Goal: Task Accomplishment & Management: Use online tool/utility

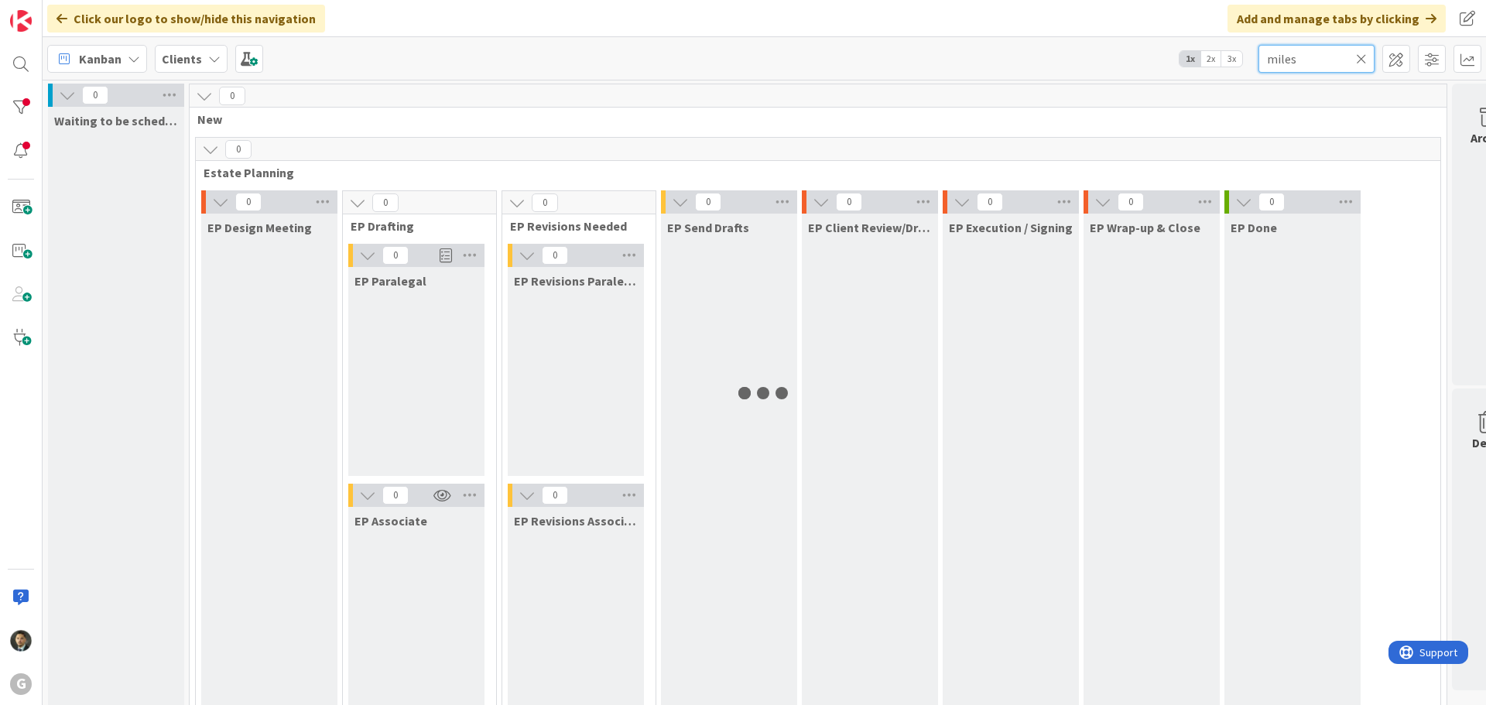
click at [1306, 63] on input "miles" at bounding box center [1316, 59] width 116 height 28
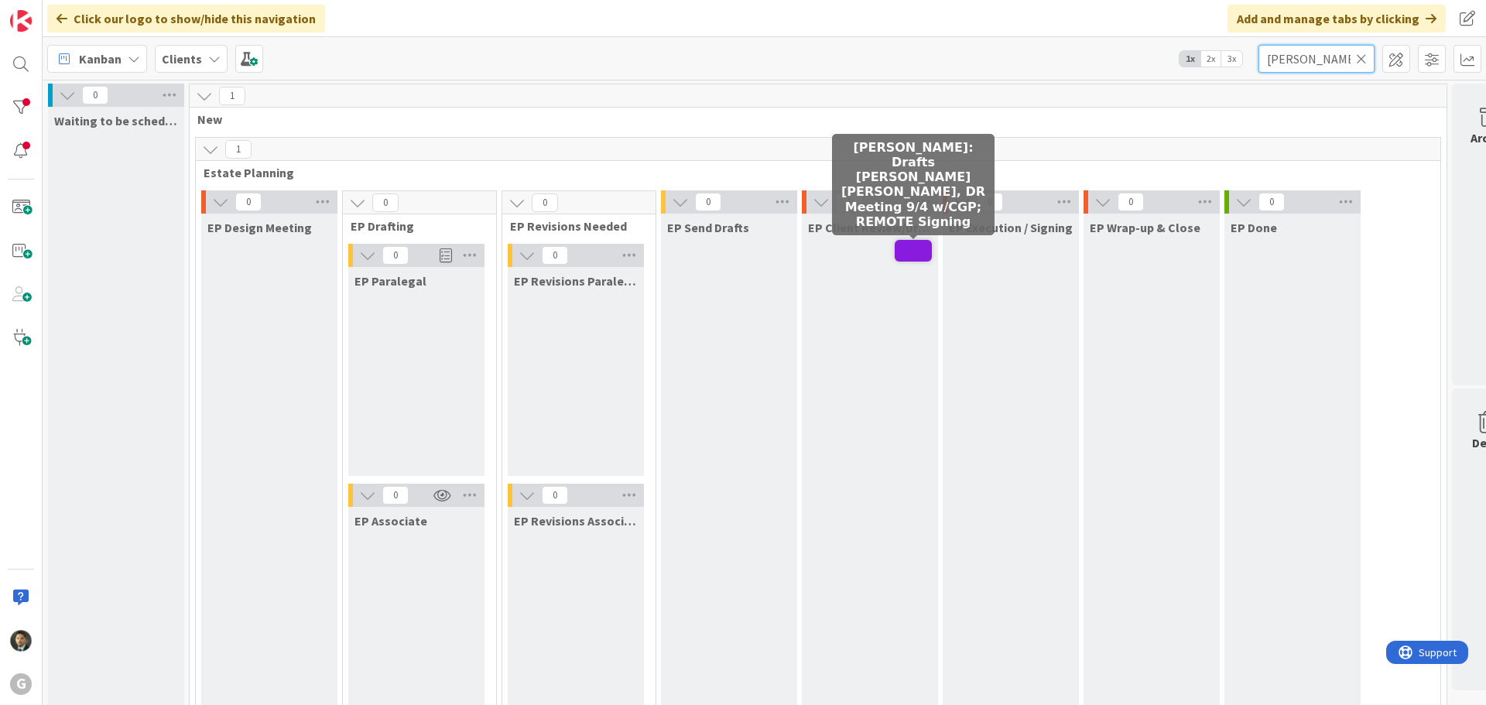
type input "[PERSON_NAME]"
click at [908, 253] on span at bounding box center [912, 251] width 37 height 22
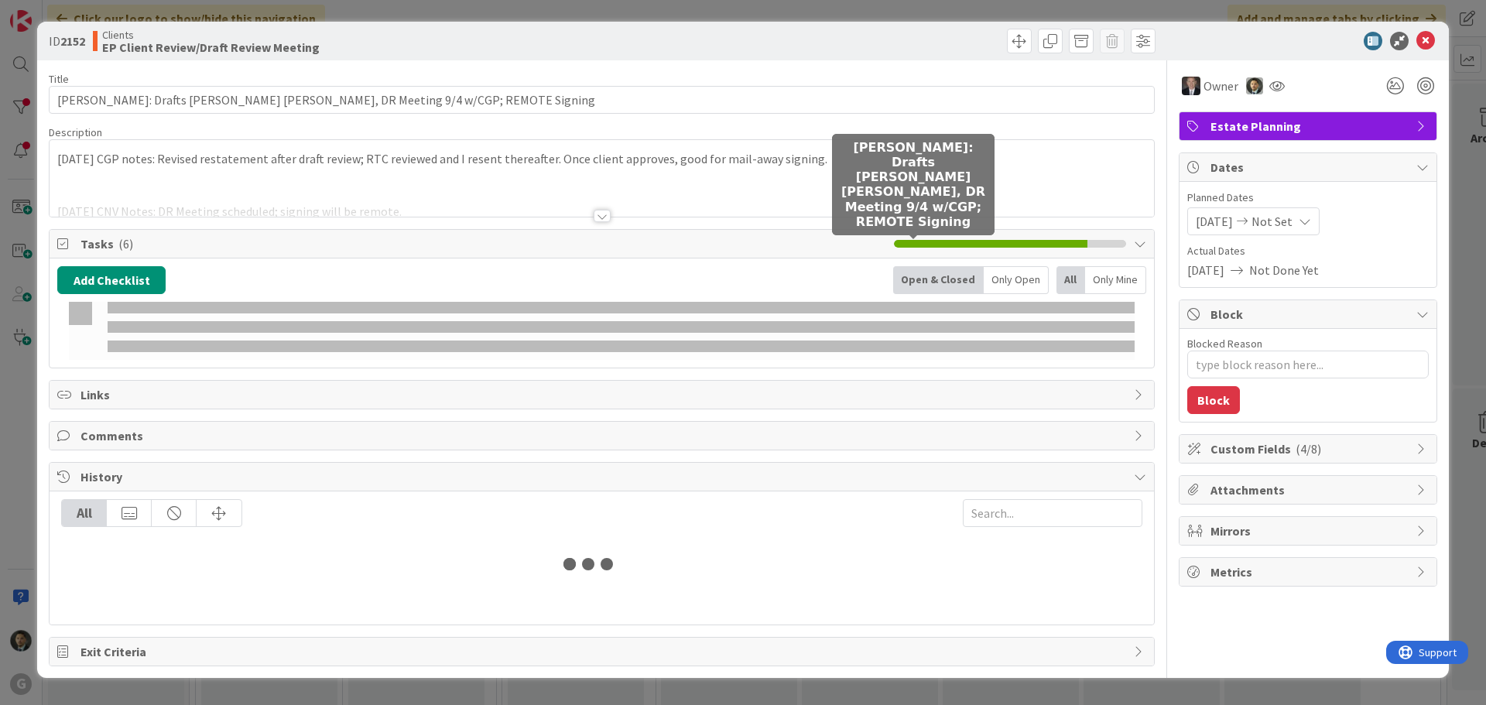
type textarea "x"
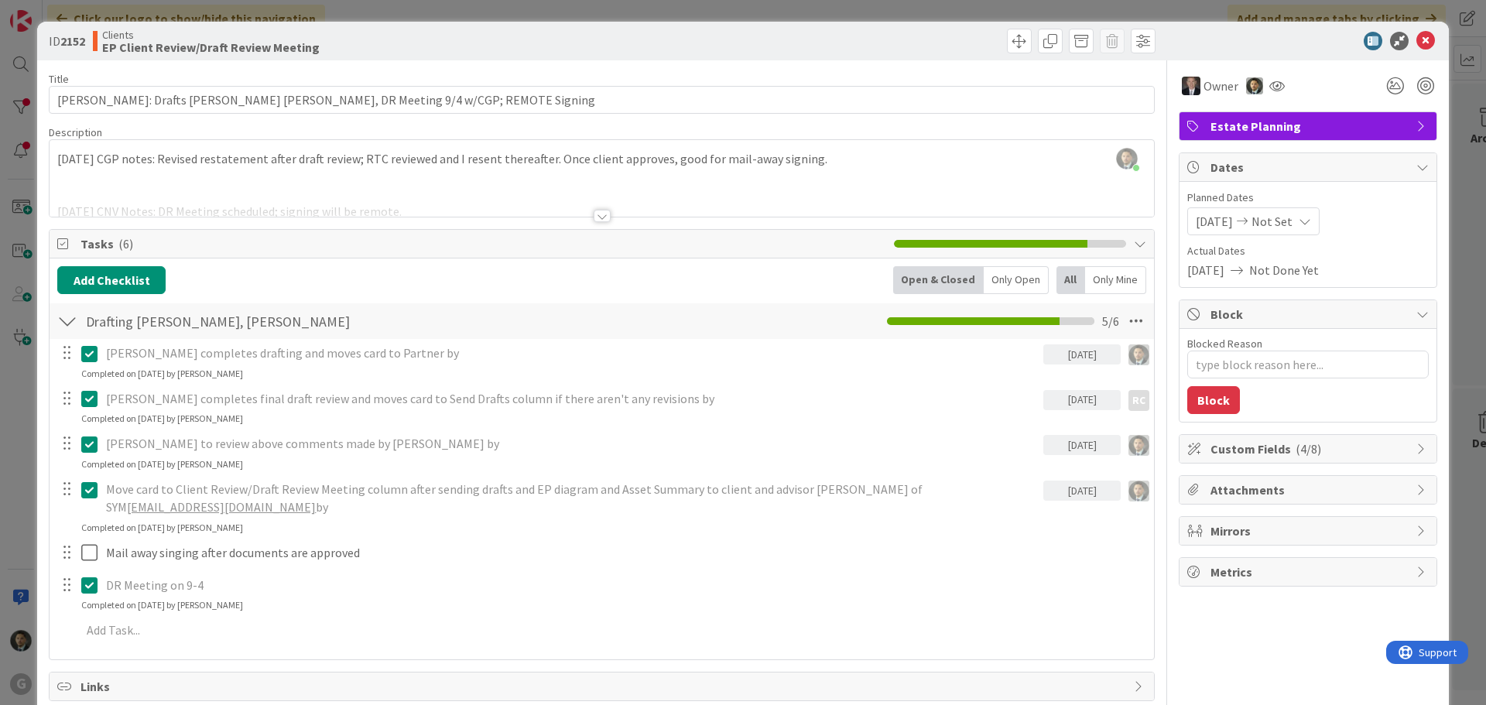
click at [1164, 2] on div "ID 2152 Clients EP Client Review/Draft Review Meeting Title 73 / 128 [PERSON_NA…" at bounding box center [743, 352] width 1486 height 705
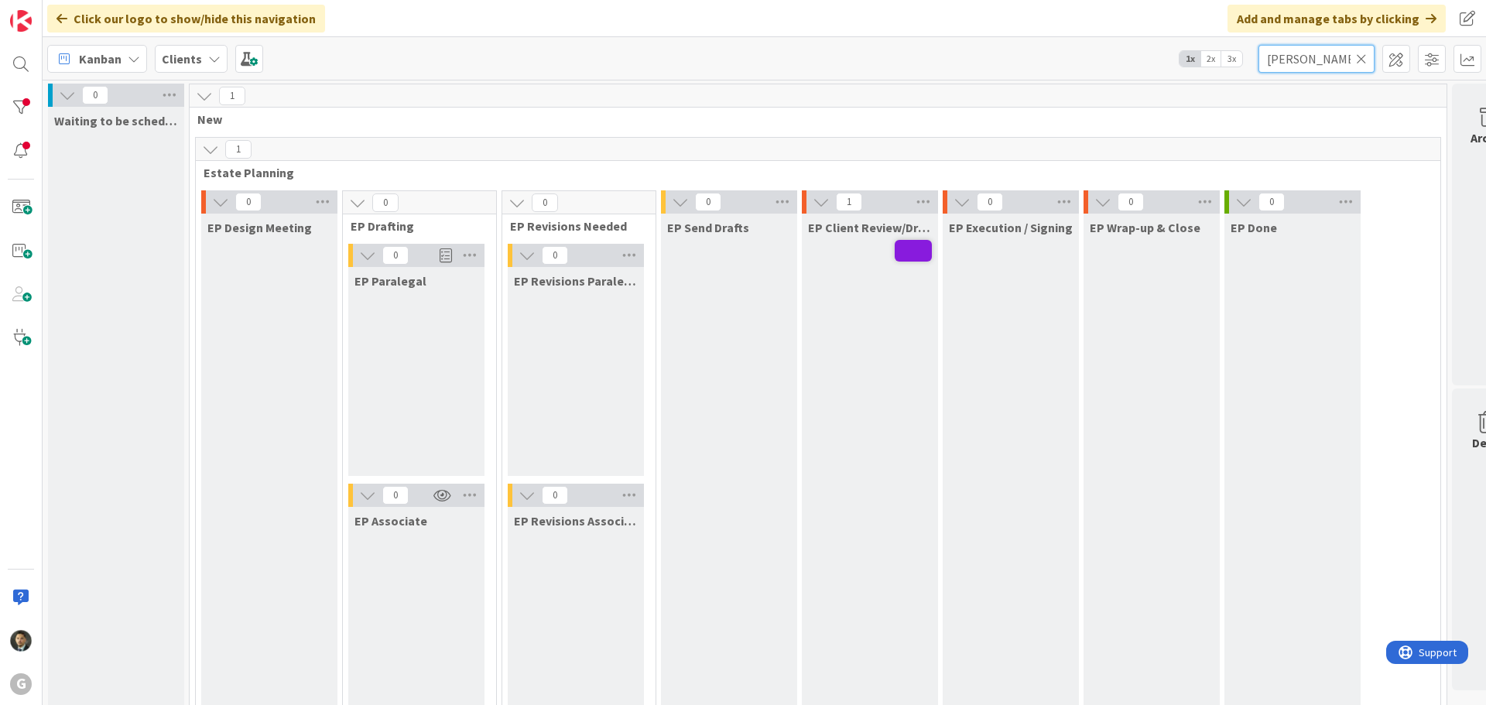
click at [1321, 57] on input "[PERSON_NAME]" at bounding box center [1316, 59] width 116 height 28
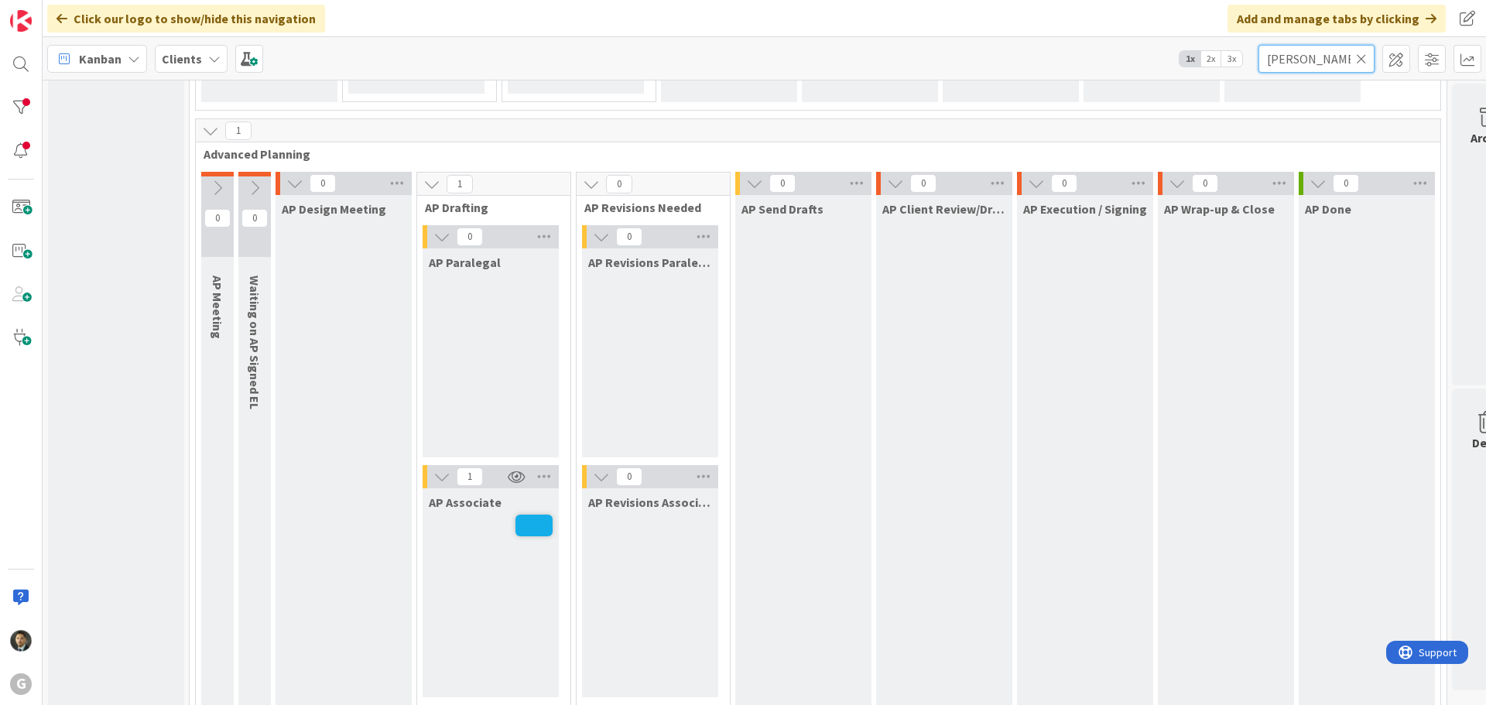
scroll to position [1315, 0]
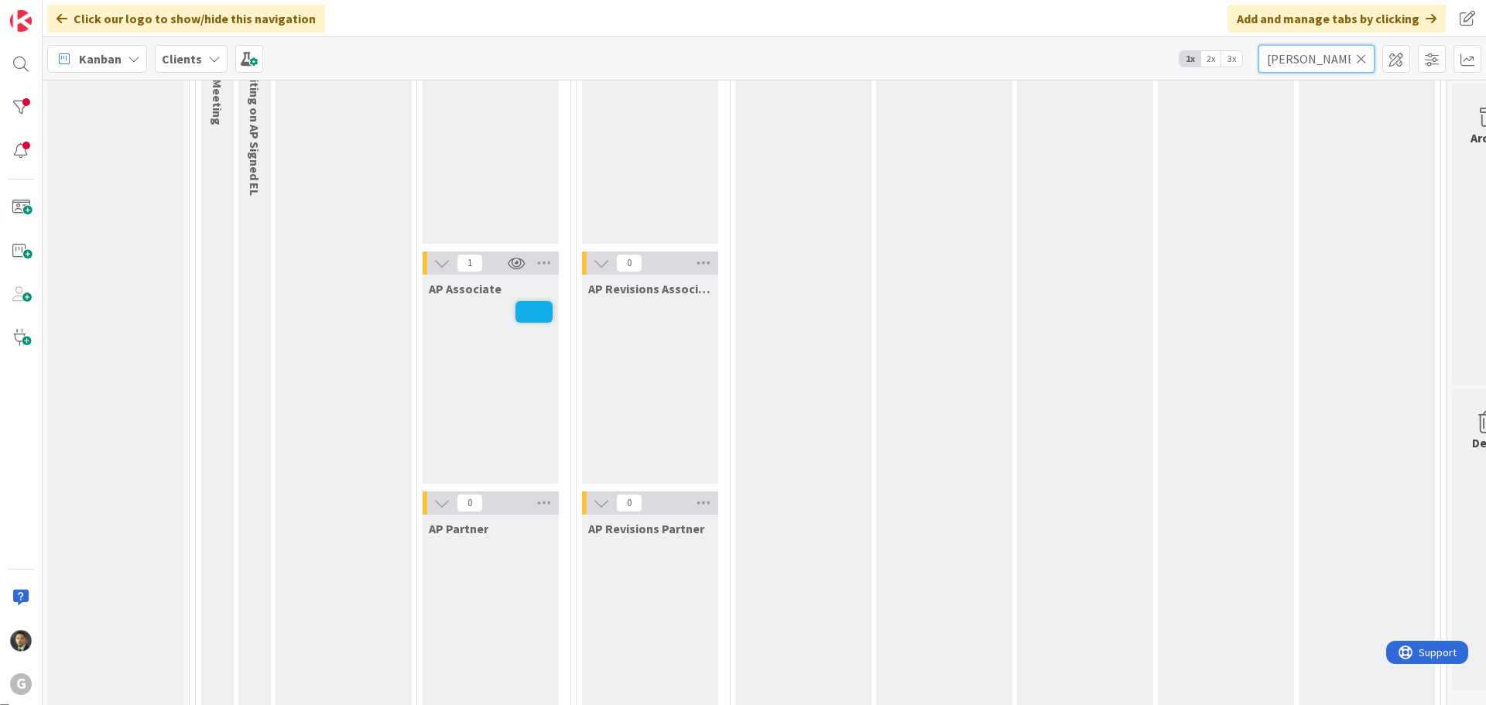
type input "[PERSON_NAME]"
click at [540, 315] on span at bounding box center [533, 312] width 37 height 22
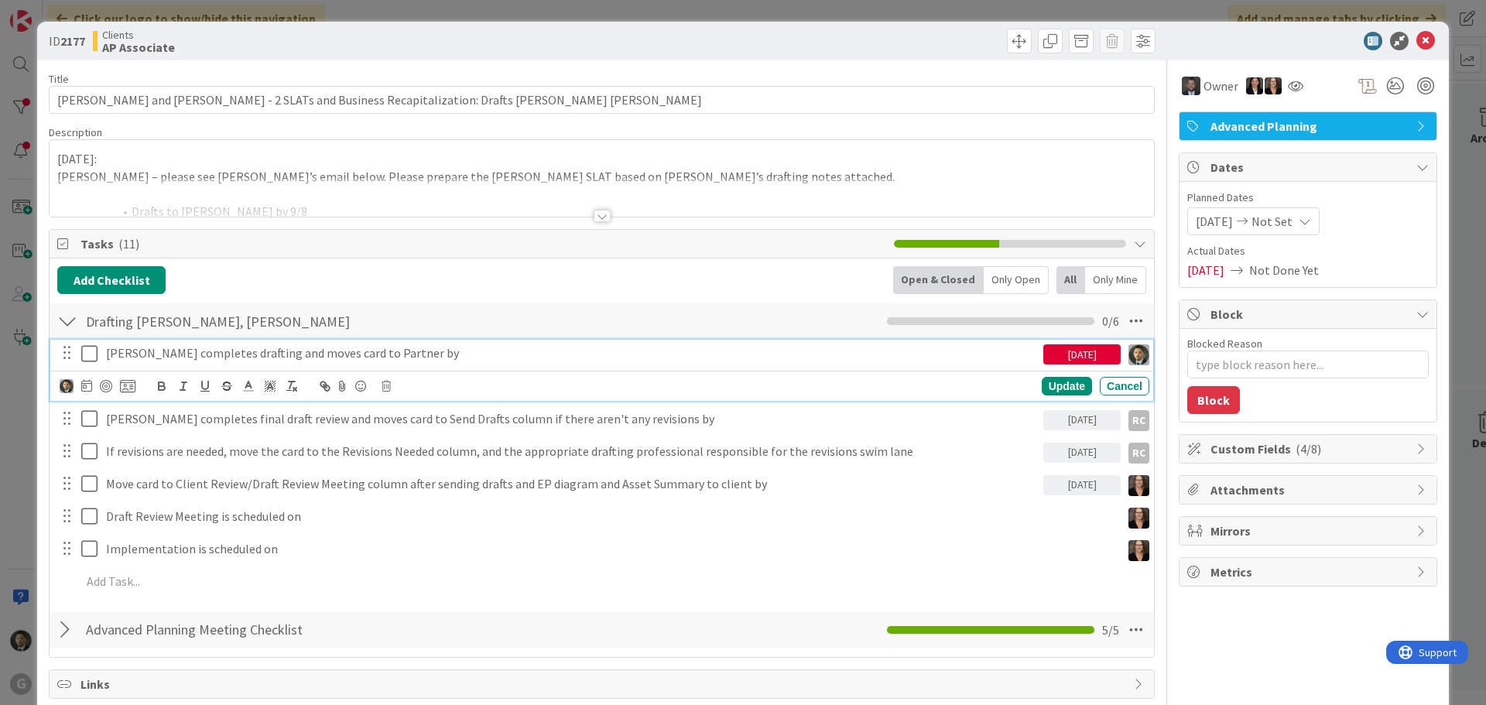
click at [96, 353] on icon at bounding box center [89, 353] width 16 height 19
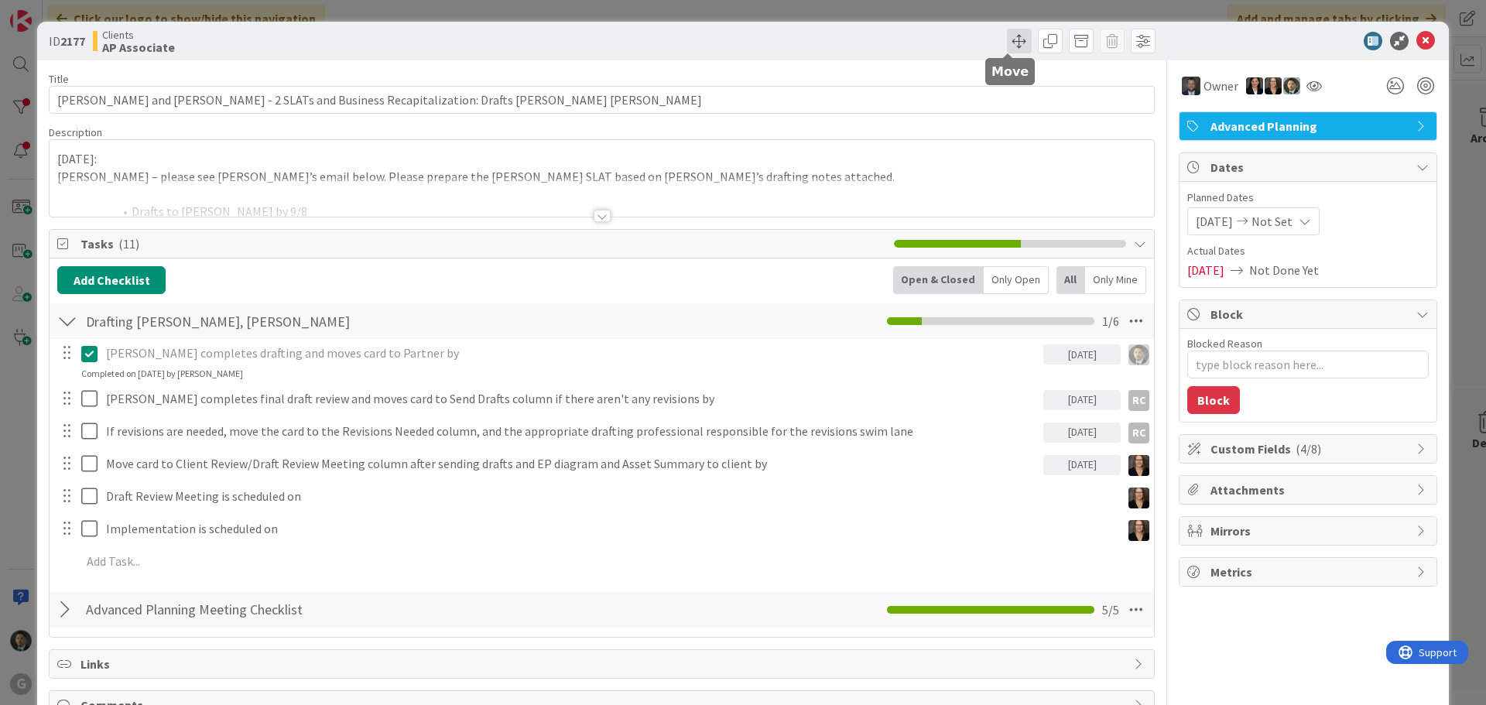
click at [1007, 42] on span at bounding box center [1019, 41] width 25 height 25
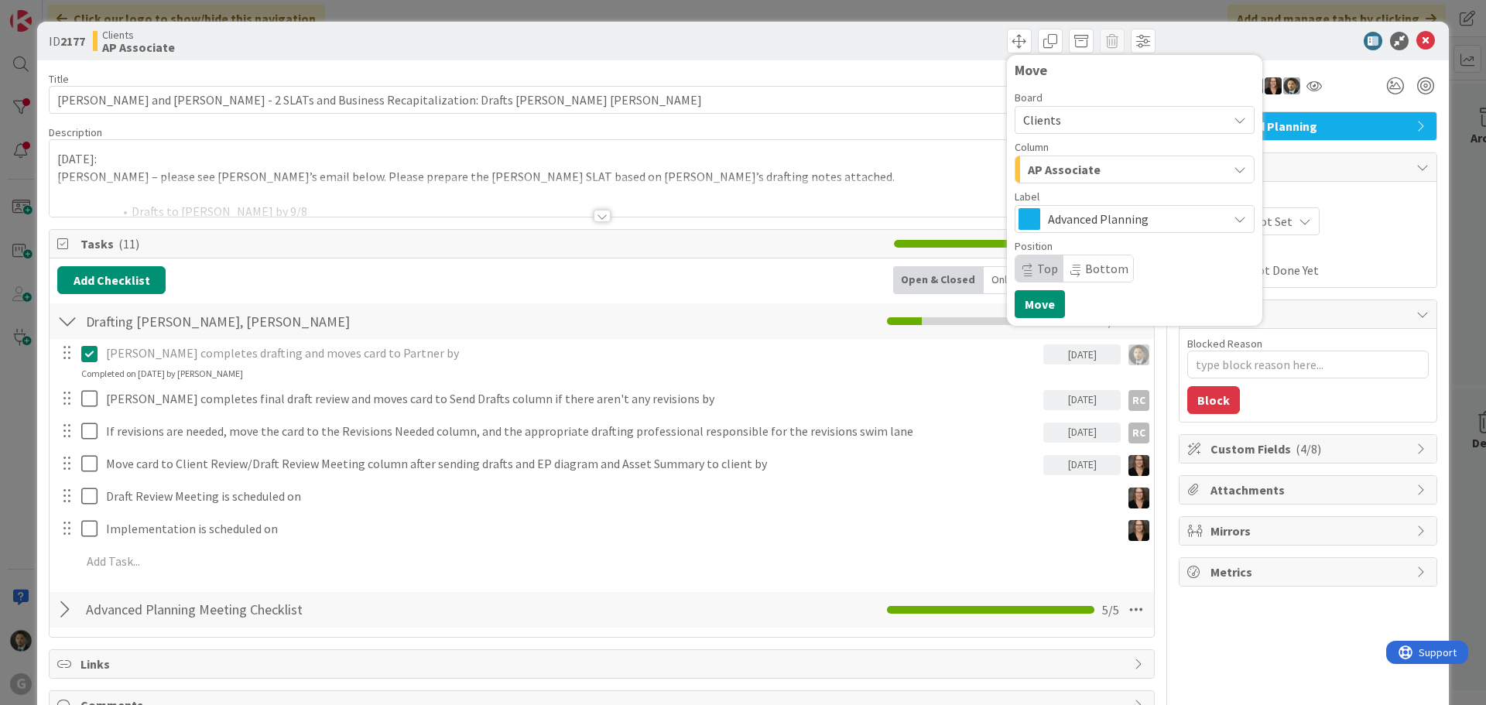
click at [1052, 174] on span "AP Associate" at bounding box center [1064, 169] width 73 height 20
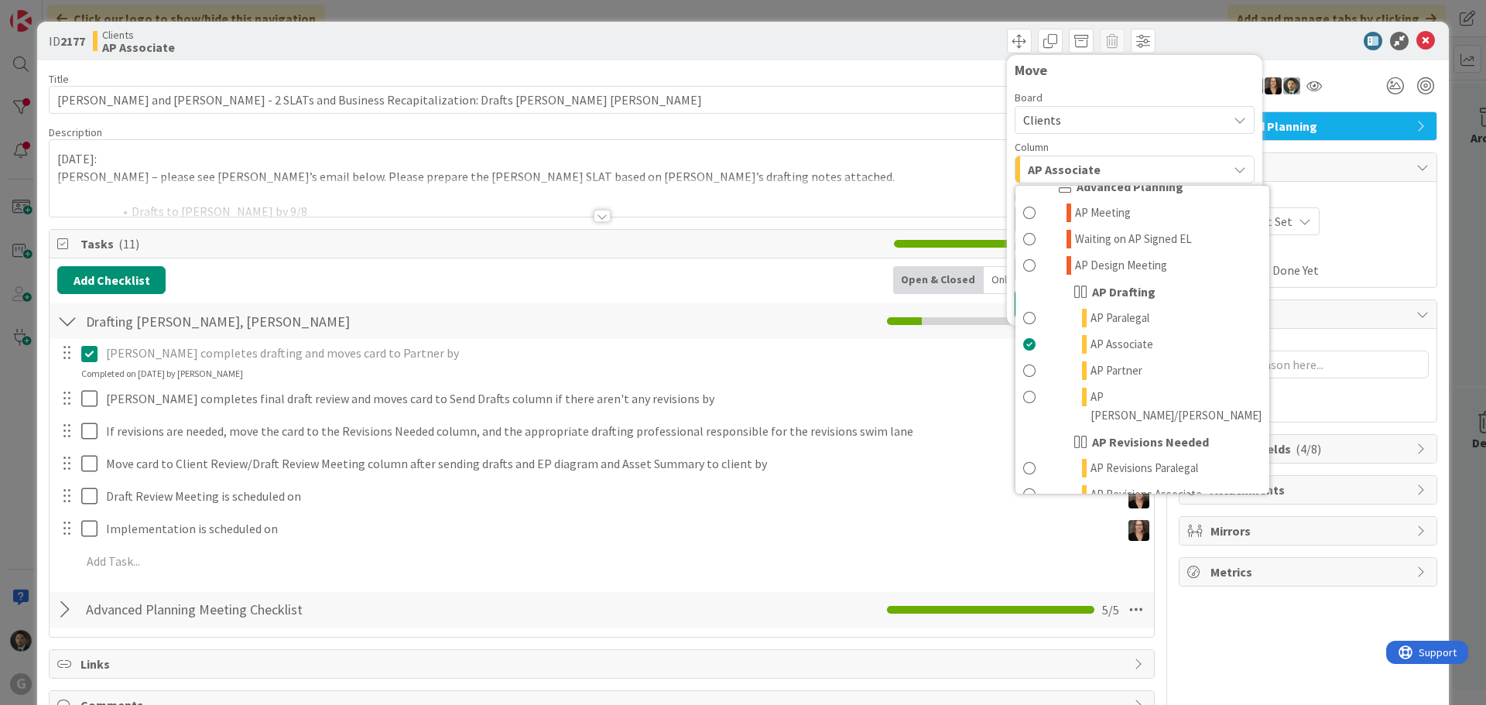
scroll to position [619, 0]
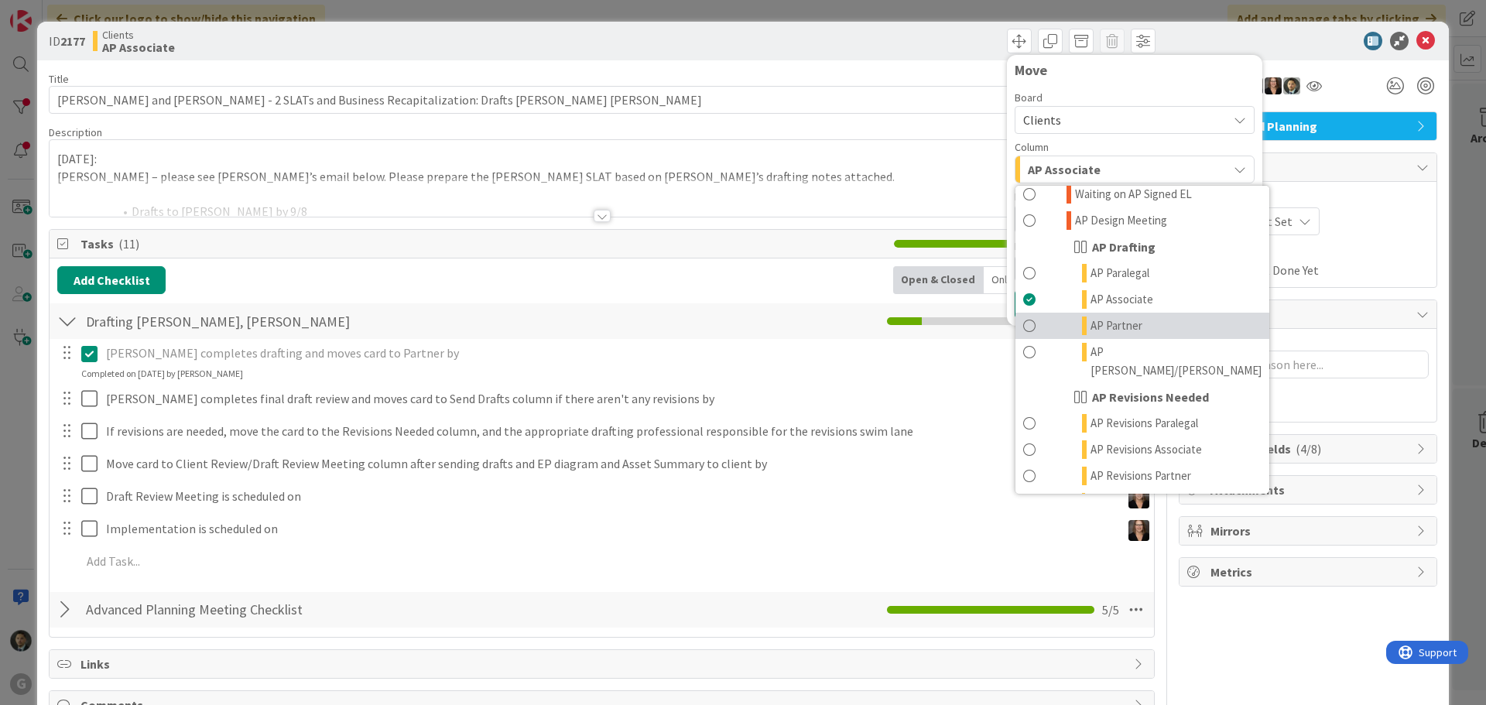
click at [1058, 313] on link "AP Partner" at bounding box center [1142, 326] width 254 height 26
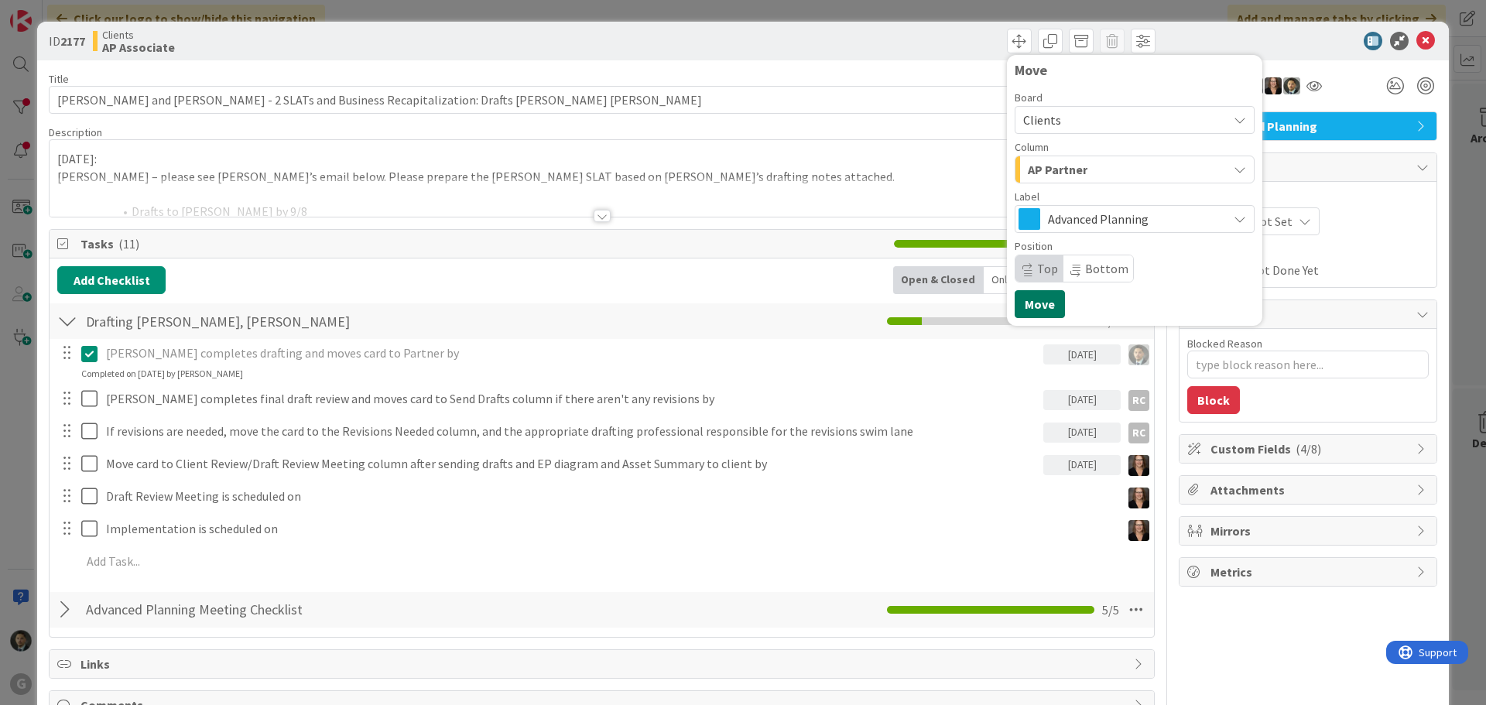
click at [1018, 303] on button "Move" at bounding box center [1039, 304] width 50 height 28
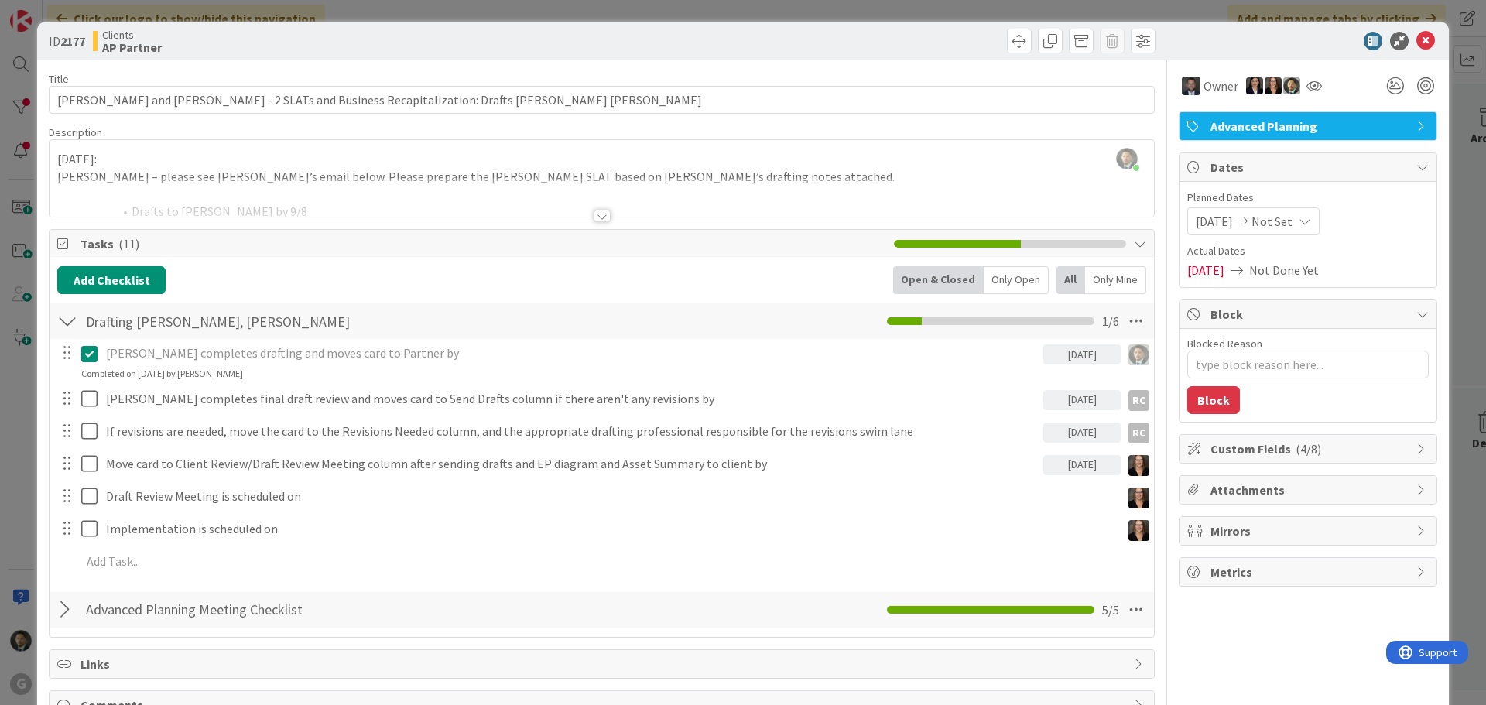
type textarea "x"
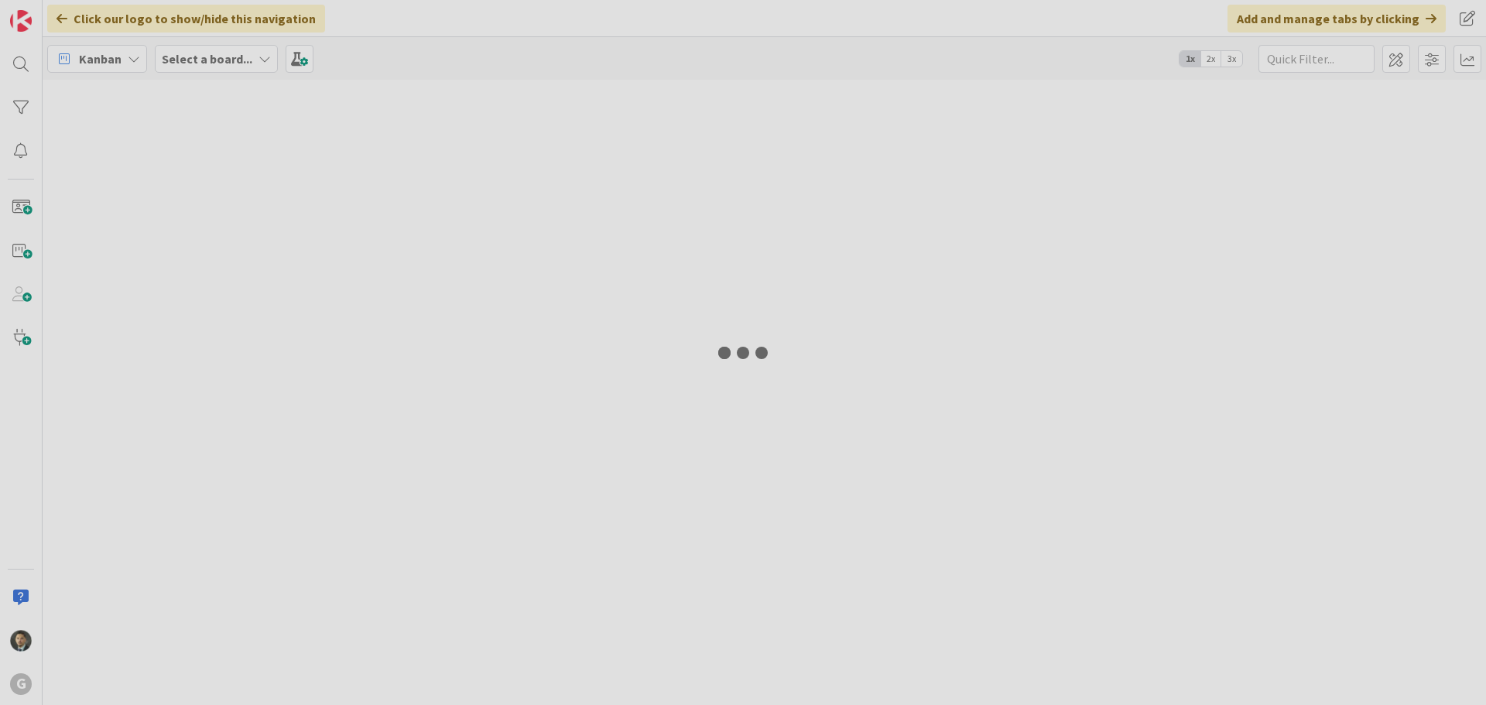
type input "[PERSON_NAME]"
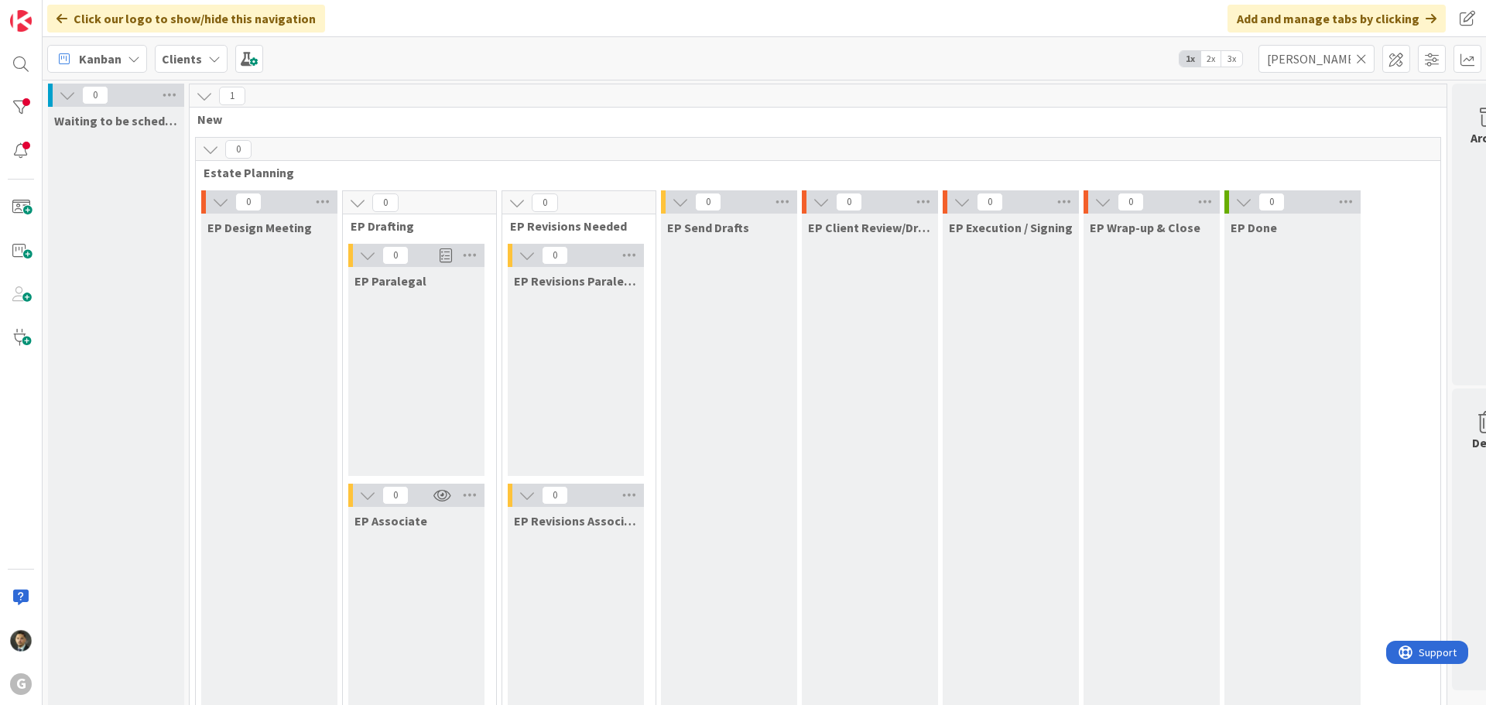
click at [1362, 60] on icon at bounding box center [1361, 59] width 11 height 14
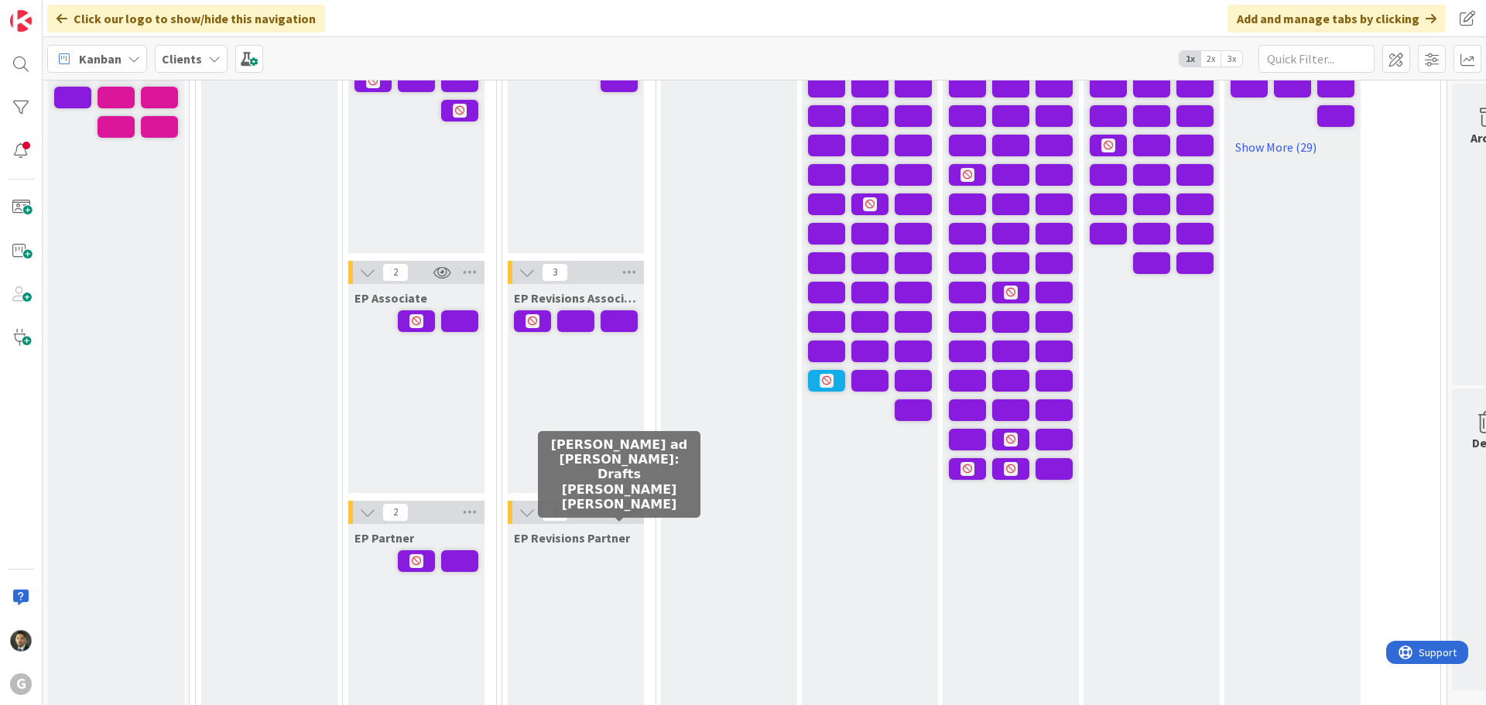
scroll to position [232, 0]
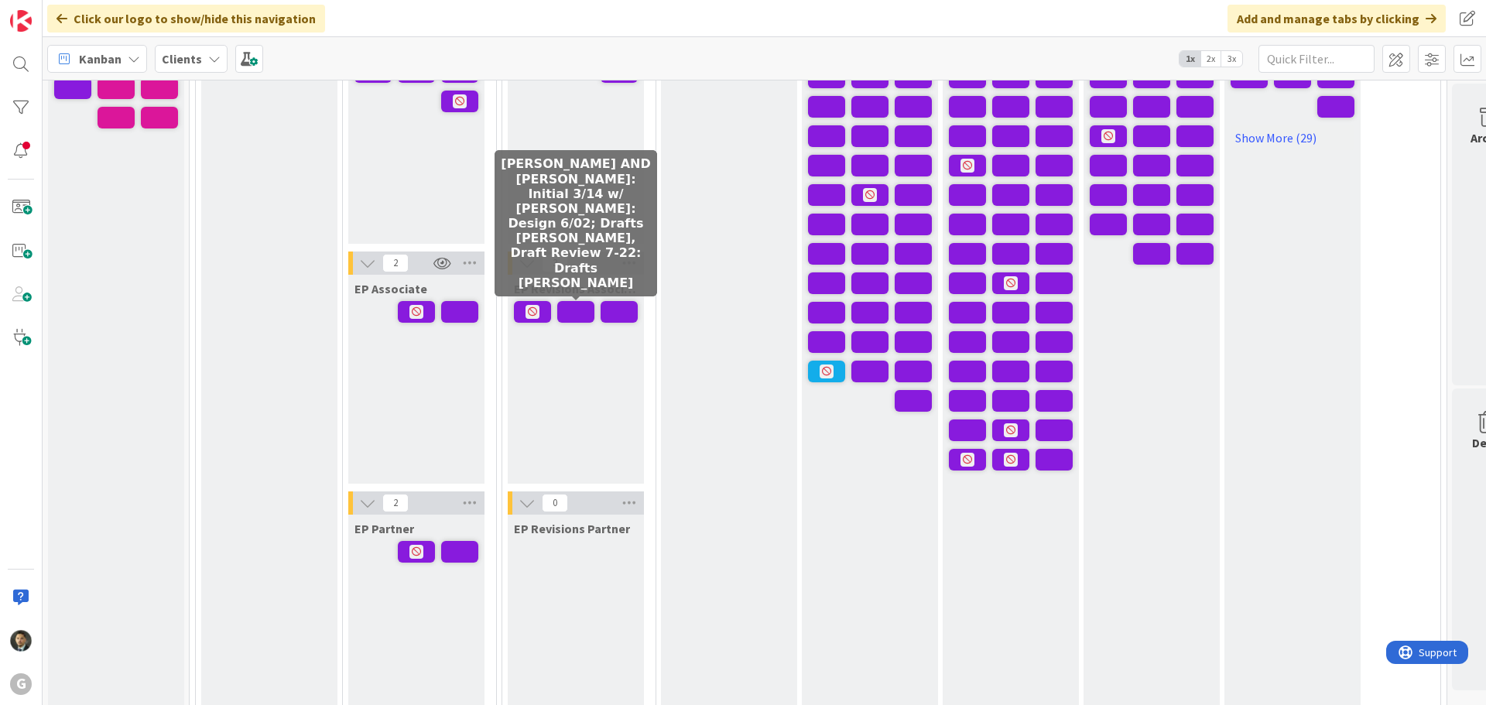
click at [571, 308] on span at bounding box center [575, 312] width 37 height 22
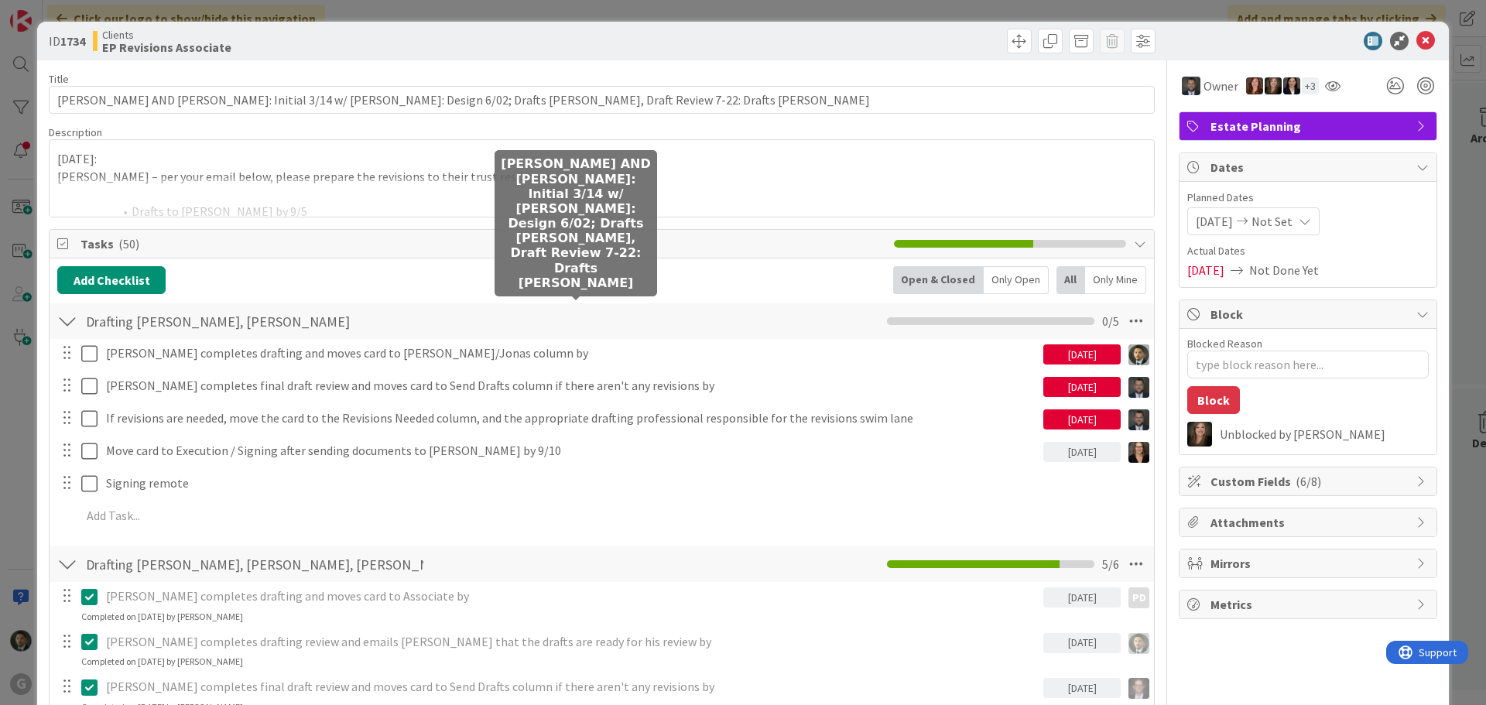
type textarea "x"
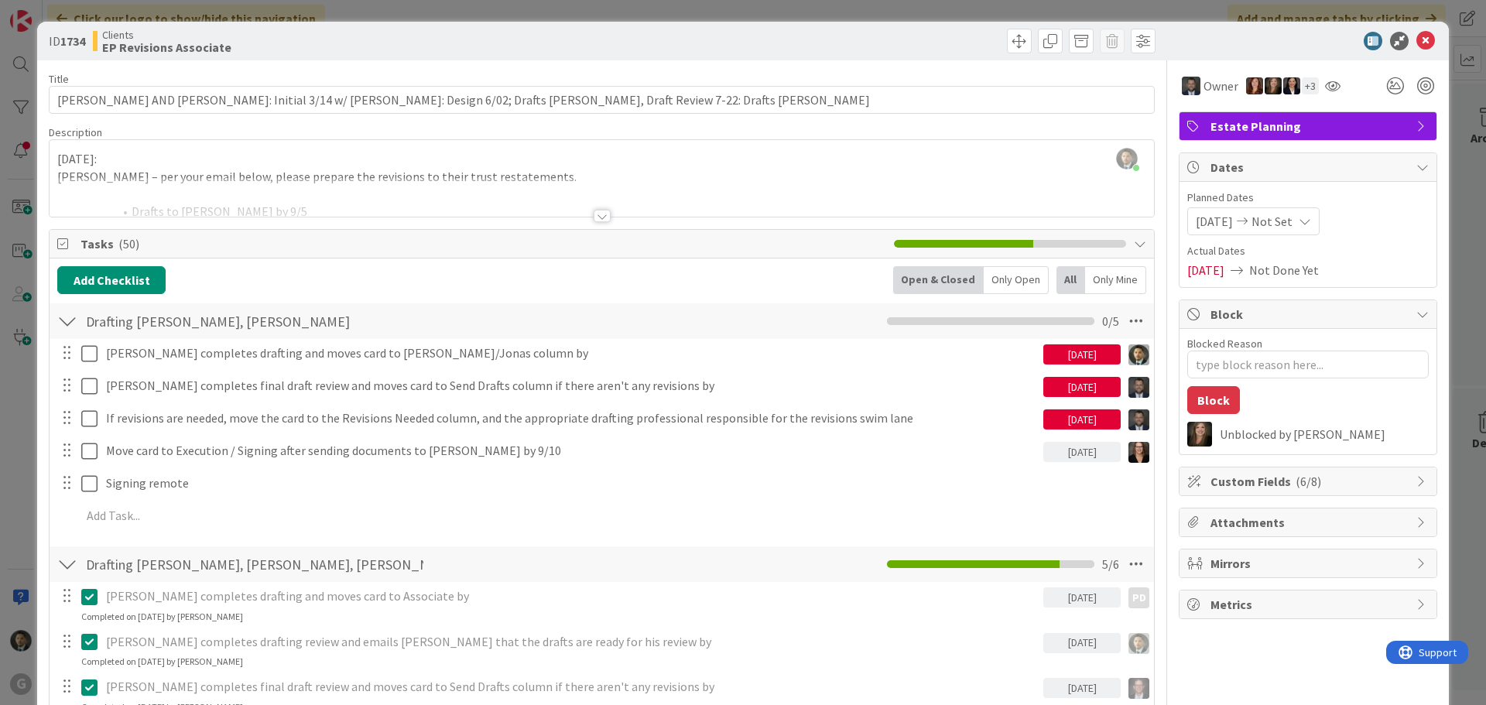
click at [593, 211] on div at bounding box center [601, 216] width 17 height 12
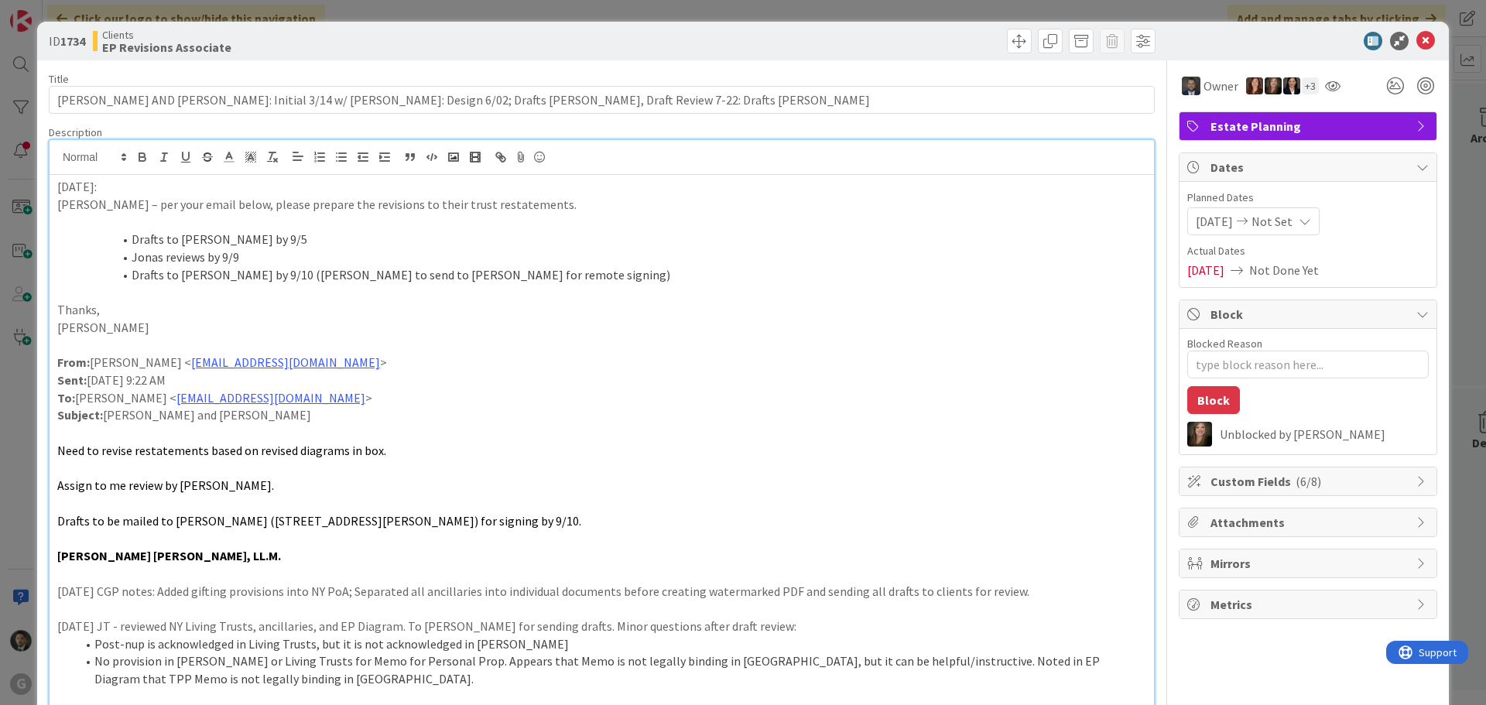
scroll to position [77, 0]
